Goal: Navigation & Orientation: Understand site structure

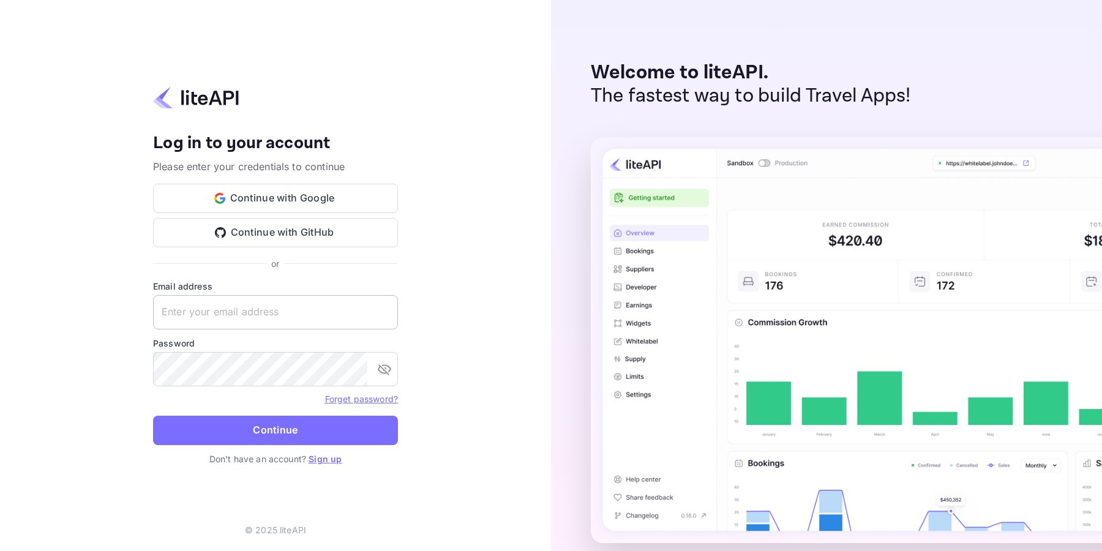
click at [283, 308] on input "text" at bounding box center [275, 312] width 245 height 34
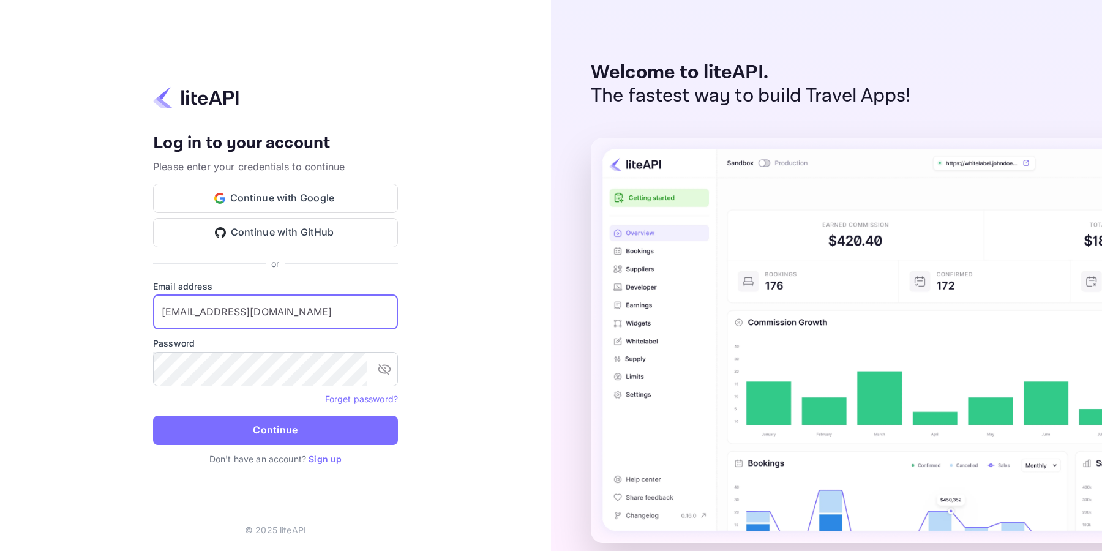
type input "amorales@viajesensanchate.com"
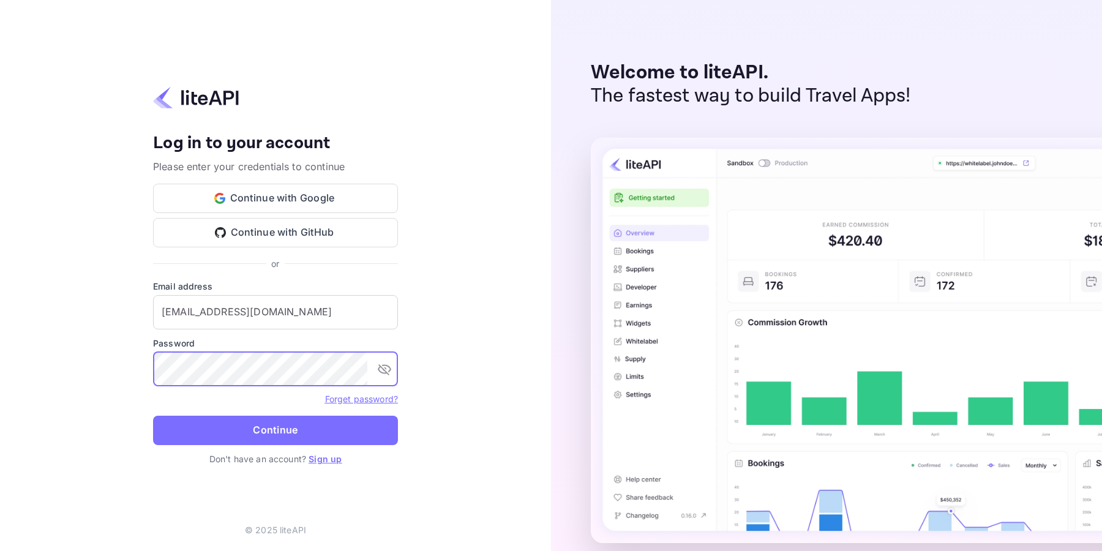
click at [310, 427] on button "Continue" at bounding box center [275, 430] width 245 height 29
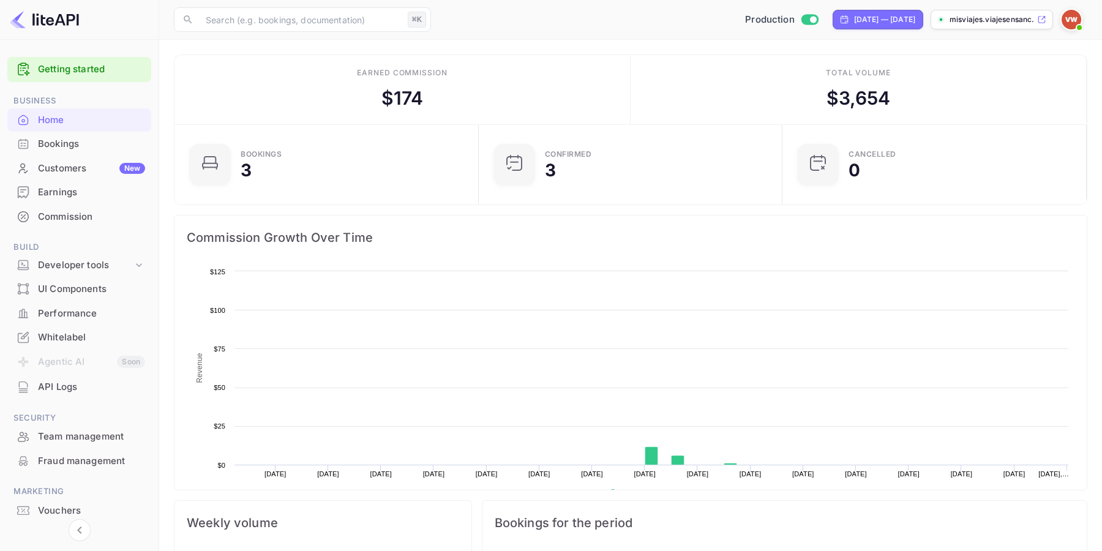
scroll to position [199, 296]
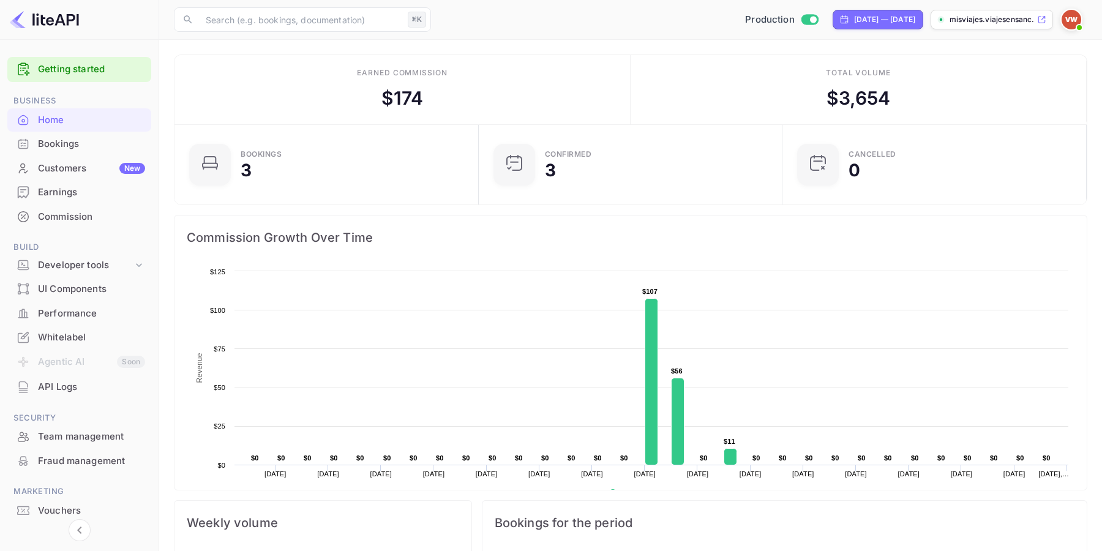
click at [82, 144] on div "Bookings" at bounding box center [91, 144] width 107 height 14
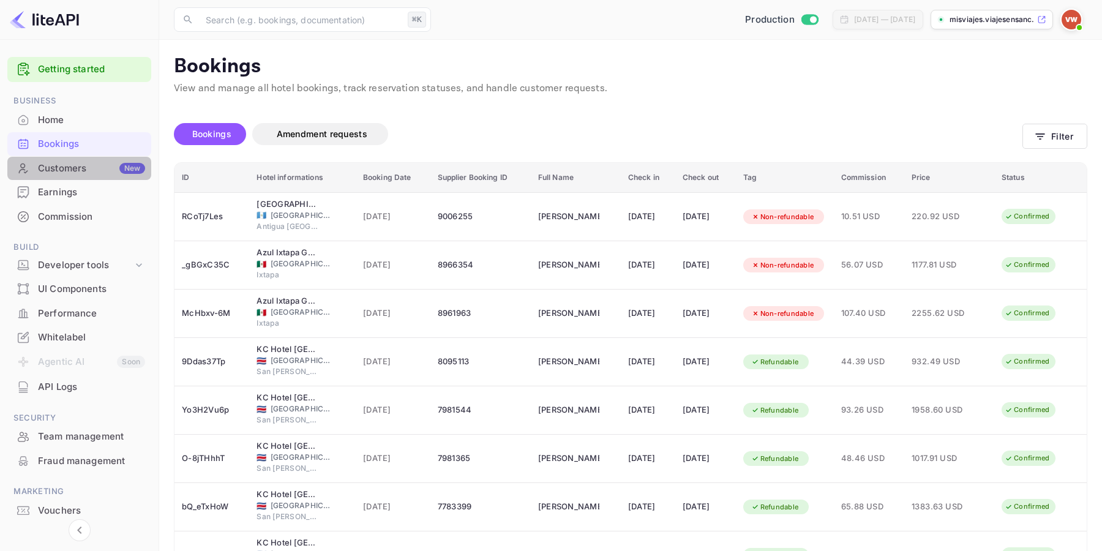
click at [76, 172] on div "Customers New" at bounding box center [91, 169] width 107 height 14
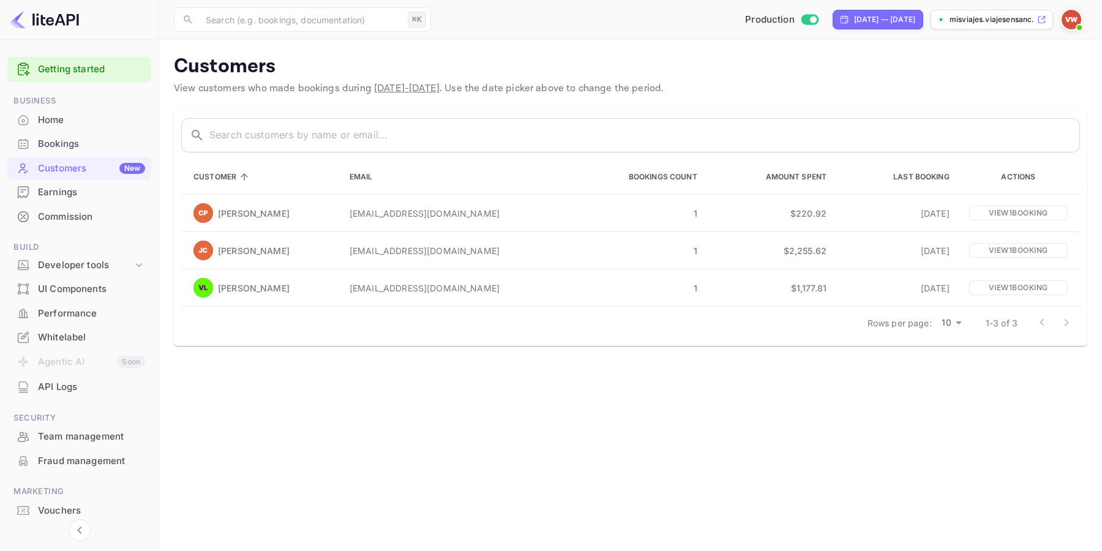
click at [74, 193] on div "Earnings" at bounding box center [91, 192] width 107 height 14
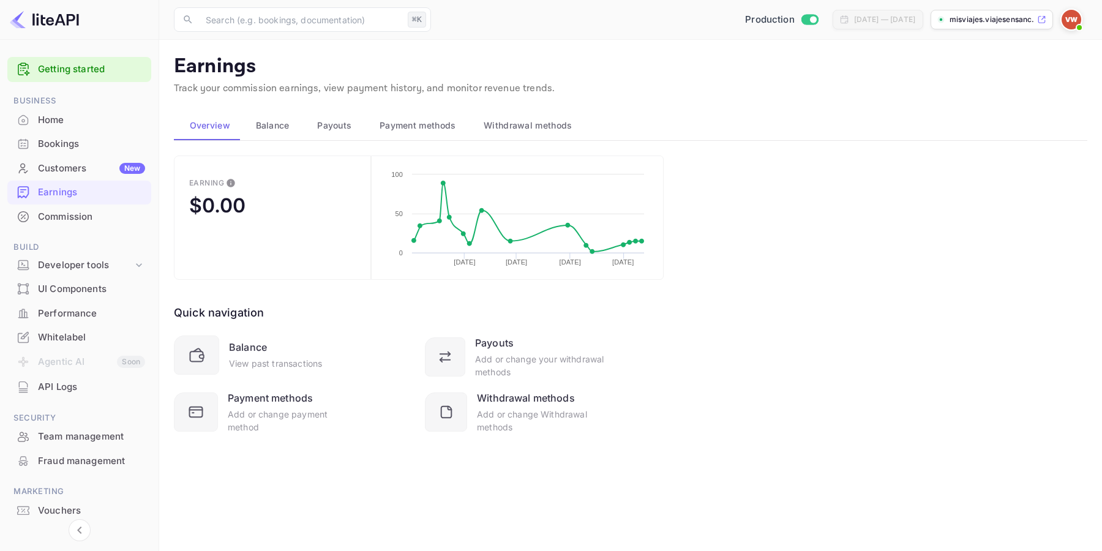
click at [81, 219] on div "Commission" at bounding box center [91, 217] width 107 height 14
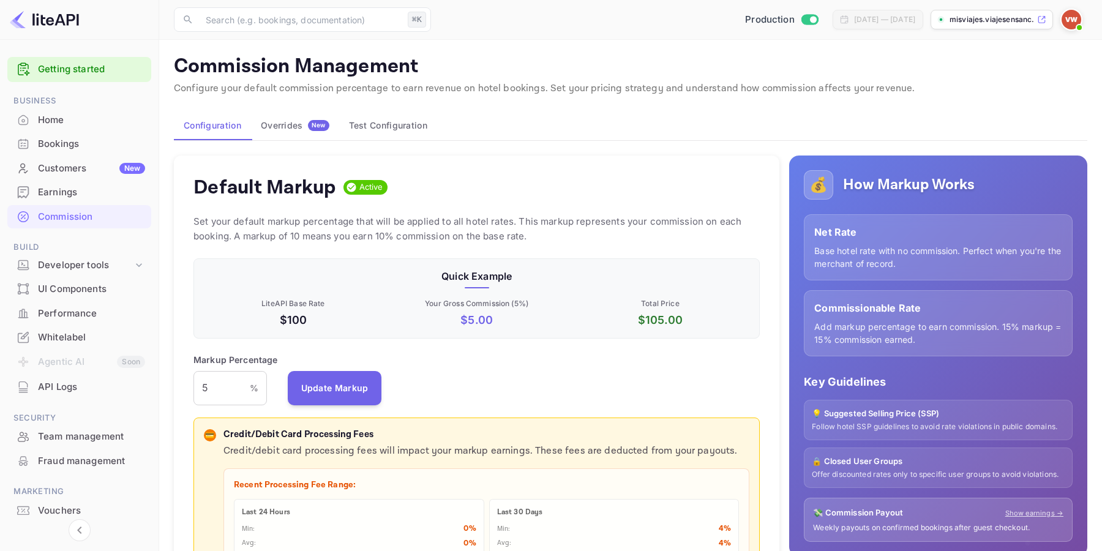
scroll to position [39, 0]
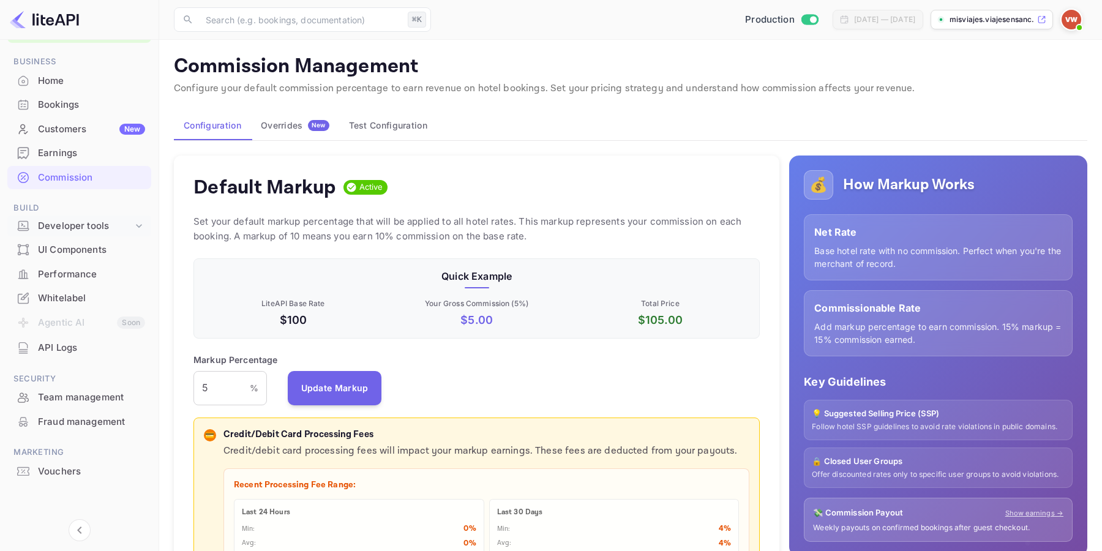
click at [78, 226] on div "Developer tools" at bounding box center [85, 226] width 95 height 14
click at [86, 326] on div "UI Components" at bounding box center [91, 326] width 107 height 14
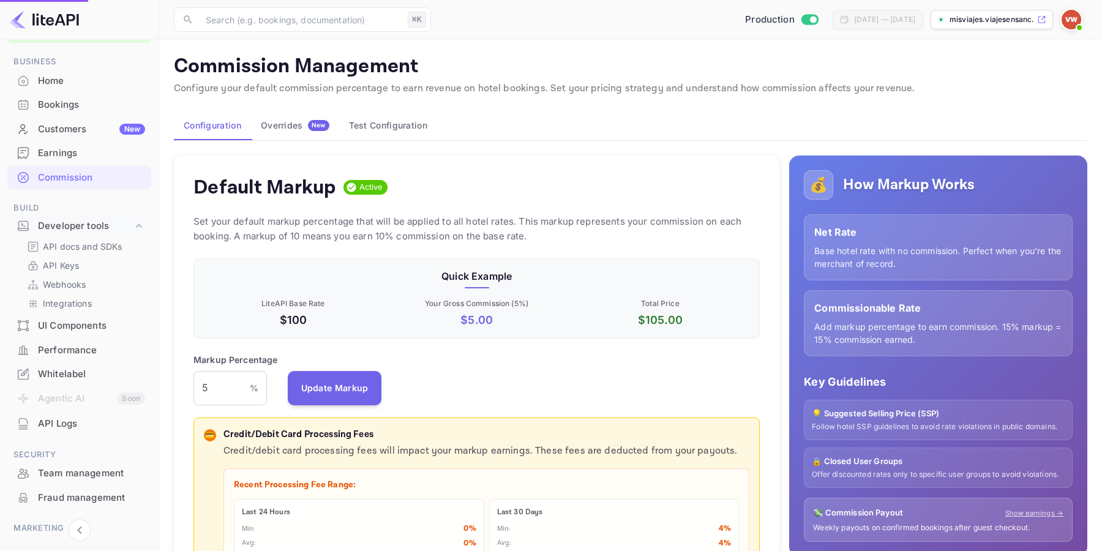
scroll to position [37, 0]
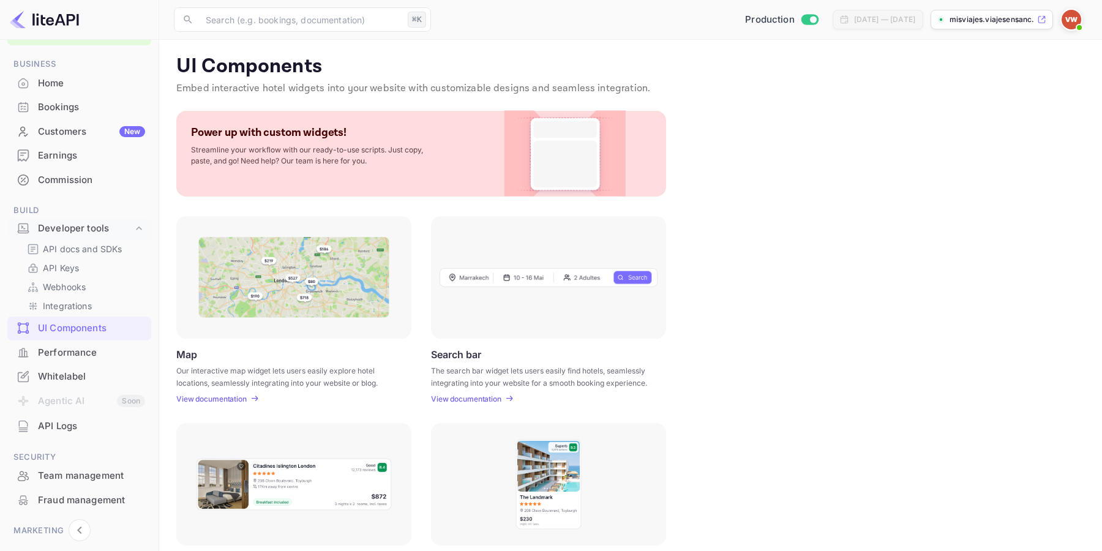
click at [87, 350] on div "Performance" at bounding box center [91, 353] width 107 height 14
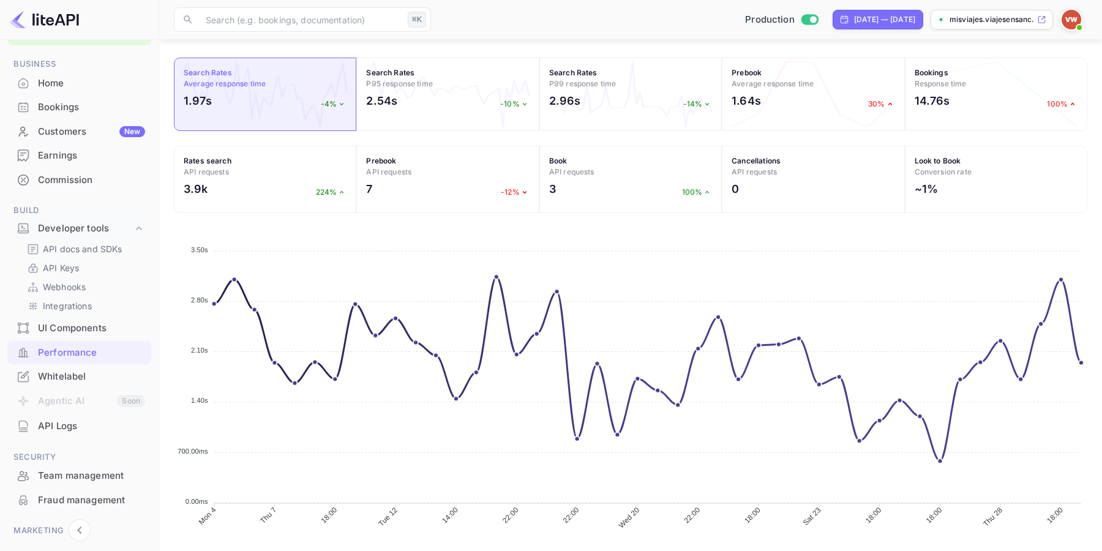
scroll to position [418, 0]
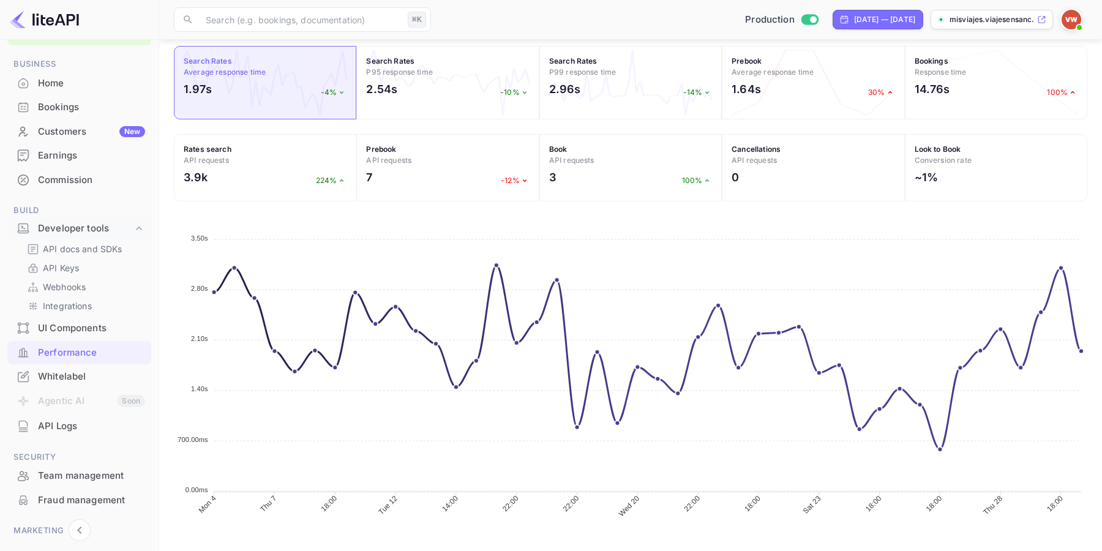
click at [80, 378] on div "Whitelabel" at bounding box center [91, 377] width 107 height 14
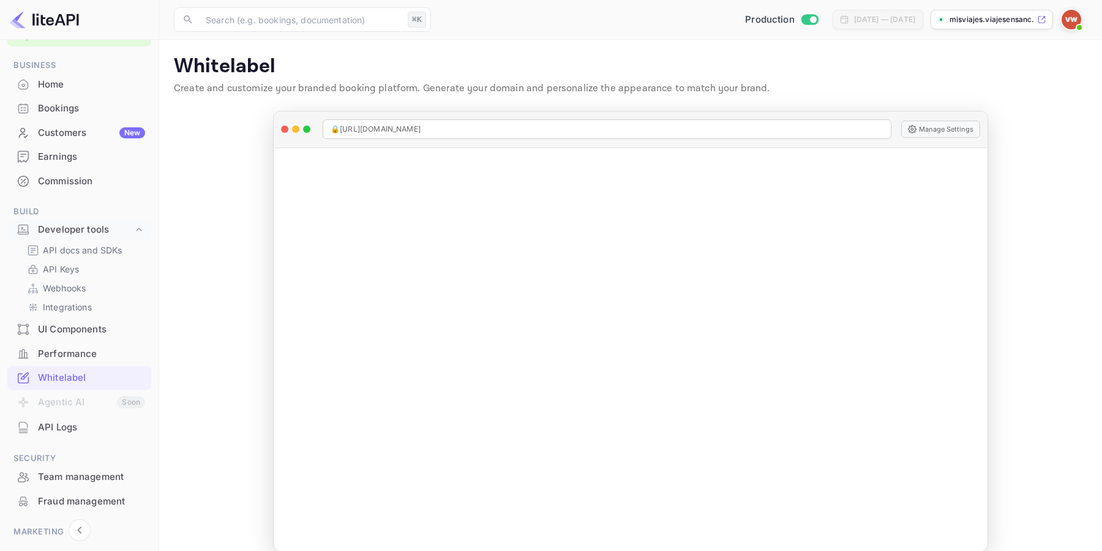
click at [73, 428] on div "API Logs" at bounding box center [91, 428] width 107 height 14
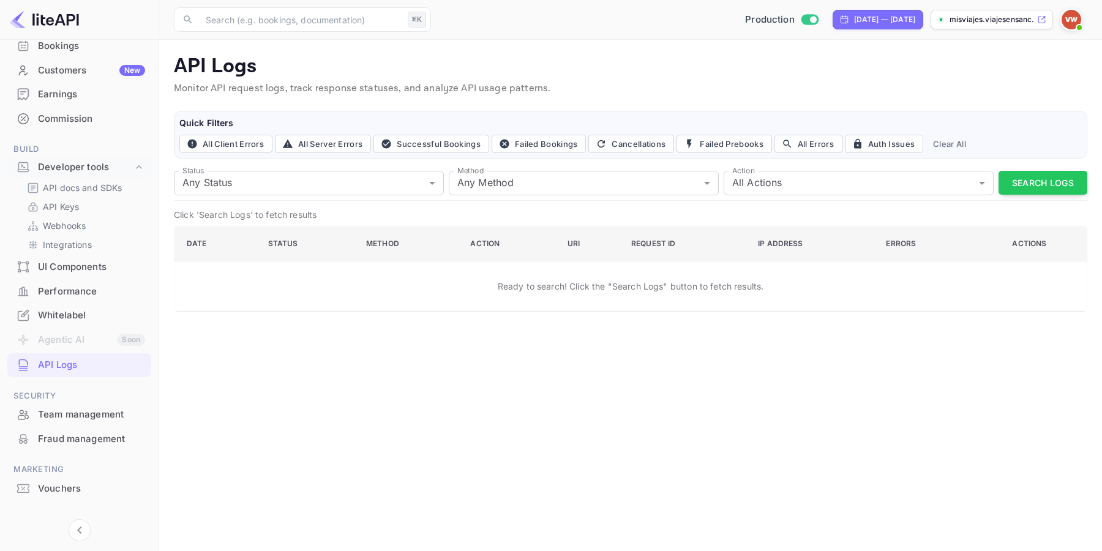
scroll to position [115, 0]
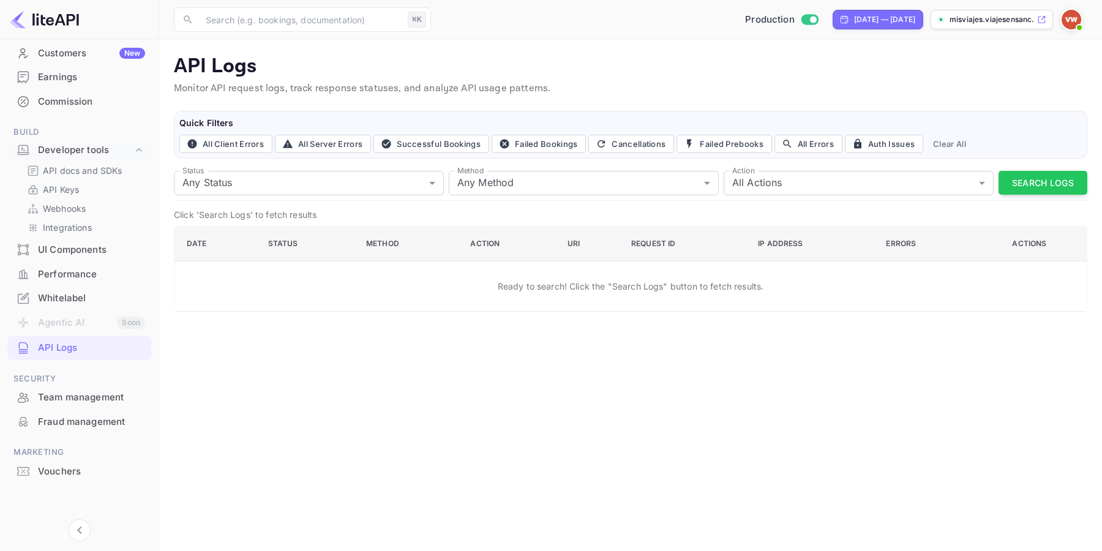
click at [59, 471] on div "Vouchers" at bounding box center [91, 472] width 107 height 14
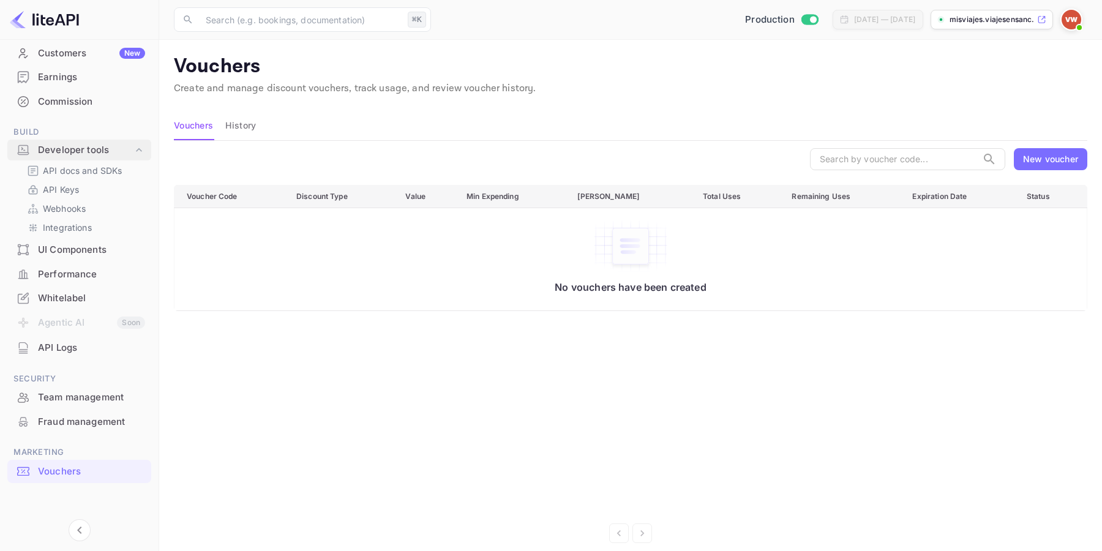
click at [75, 148] on div "Developer tools" at bounding box center [85, 150] width 95 height 14
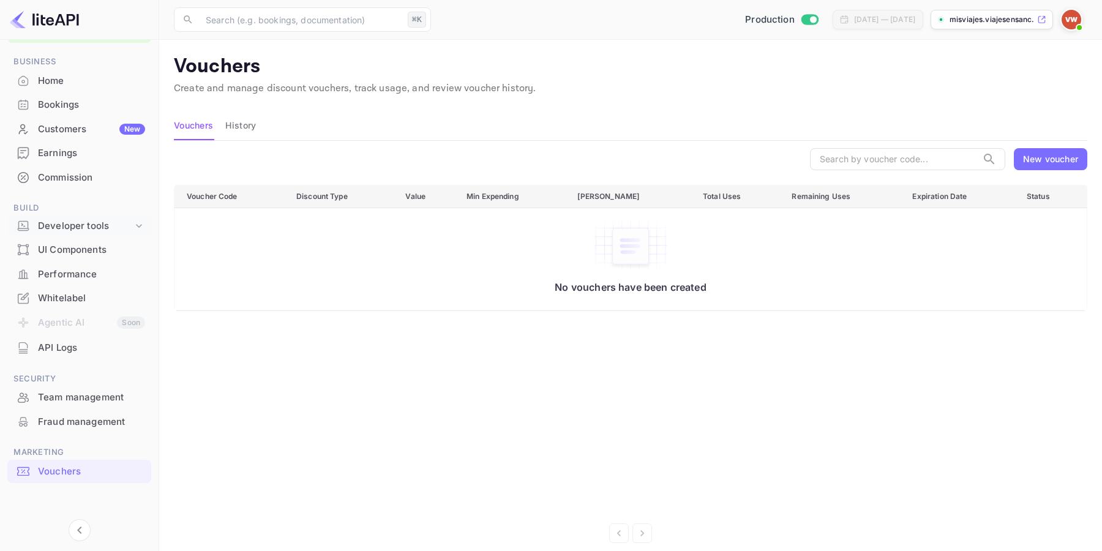
scroll to position [39, 0]
click at [90, 276] on div "Performance" at bounding box center [91, 274] width 107 height 14
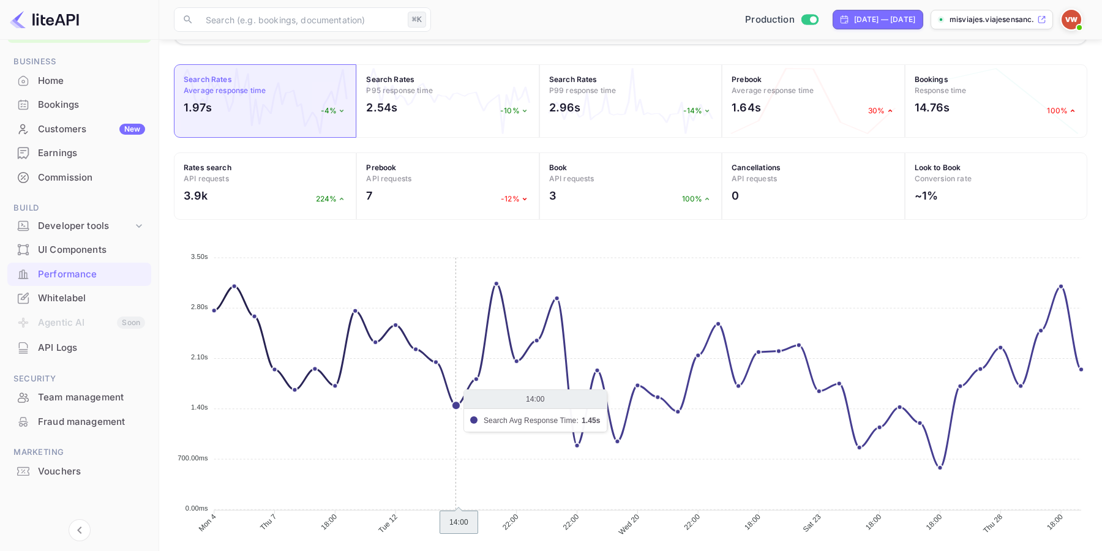
scroll to position [403, 0]
